Goal: Task Accomplishment & Management: Manage account settings

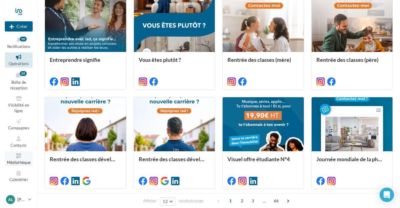
scroll to position [173, 0]
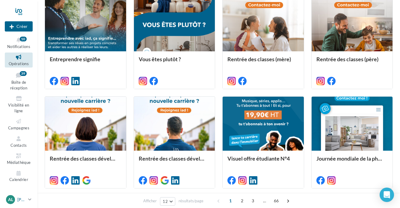
click at [29, 199] on icon at bounding box center [29, 199] width 3 height 5
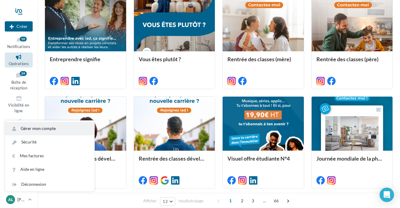
click at [42, 128] on link "Gérer mon compte" at bounding box center [49, 128] width 89 height 13
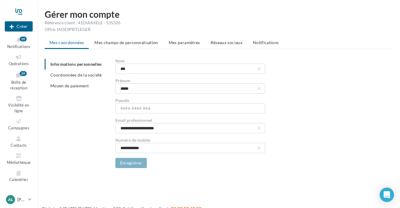
scroll to position [10, 0]
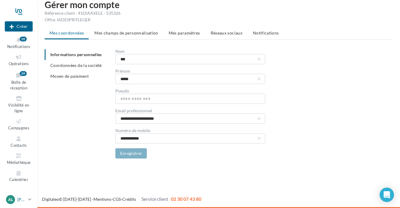
click at [30, 199] on icon at bounding box center [29, 199] width 3 height 5
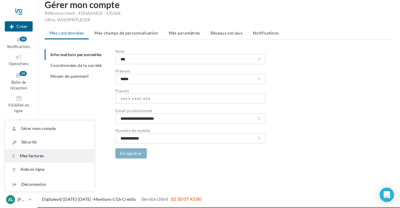
click at [32, 156] on link "Mes factures" at bounding box center [49, 155] width 89 height 13
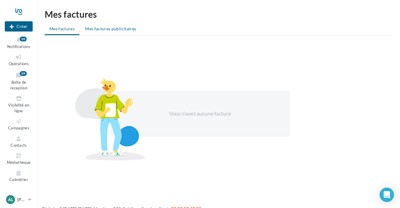
click at [116, 27] on span "Mes factures publicitaires" at bounding box center [110, 28] width 51 height 5
click at [29, 199] on icon at bounding box center [29, 199] width 3 height 5
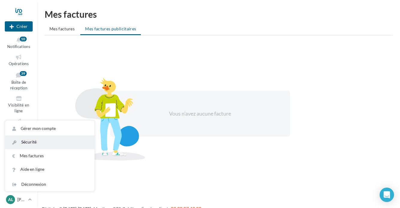
click at [31, 142] on link "Sécurité" at bounding box center [49, 141] width 89 height 13
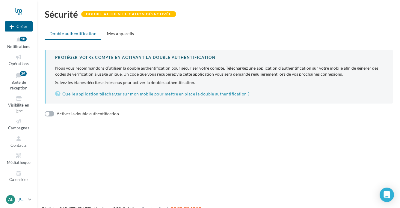
click at [30, 199] on icon at bounding box center [29, 199] width 3 height 5
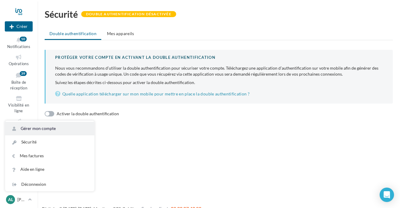
click at [42, 129] on link "Gérer mon compte" at bounding box center [49, 128] width 89 height 13
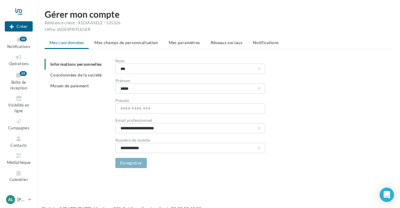
scroll to position [10, 0]
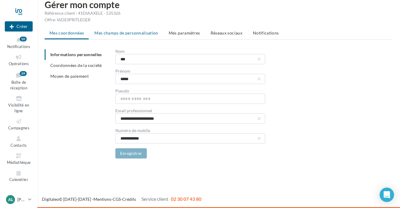
click at [136, 33] on span "Mes champs de personnalisation" at bounding box center [126, 32] width 64 height 5
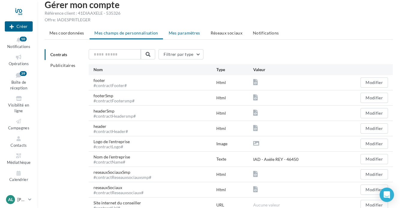
click at [184, 32] on span "Mes paramètres" at bounding box center [184, 32] width 31 height 5
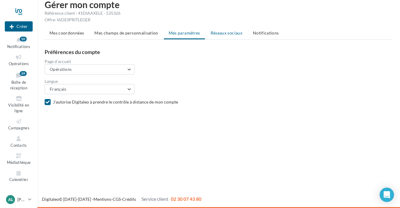
click at [233, 33] on span "Réseaux sociaux" at bounding box center [227, 32] width 32 height 5
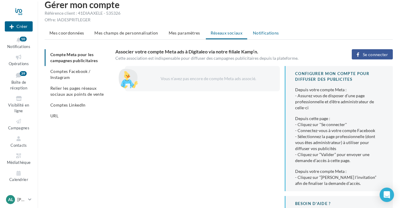
click at [260, 32] on span "Notifications" at bounding box center [266, 32] width 26 height 5
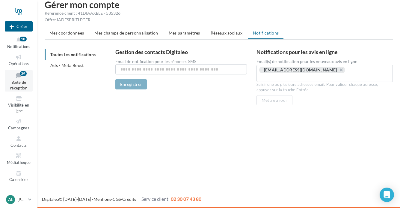
click at [23, 78] on icon at bounding box center [19, 75] width 24 height 8
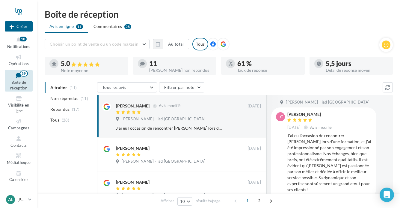
click at [169, 69] on div "[PERSON_NAME] non répondus" at bounding box center [180, 70] width 63 height 4
click at [107, 27] on span "Commentaires" at bounding box center [108, 26] width 29 height 6
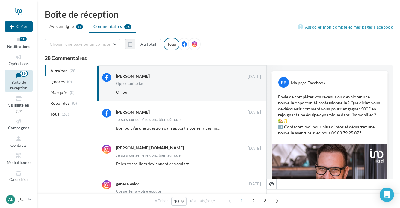
scroll to position [160, 0]
